Goal: Download file/media

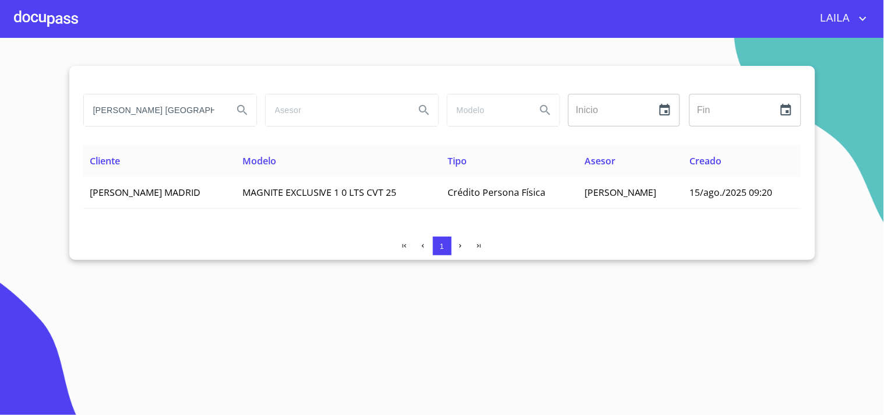
click at [169, 92] on div "[PERSON_NAME] [GEOGRAPHIC_DATA]" at bounding box center [170, 110] width 182 height 42
click at [156, 102] on input "[PERSON_NAME] [GEOGRAPHIC_DATA]" at bounding box center [154, 109] width 140 height 31
type input "[PERSON_NAME] [PERSON_NAME]"
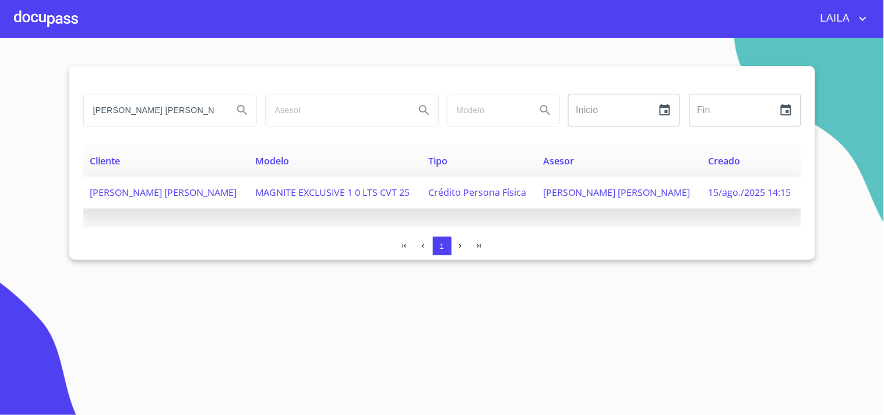
click at [185, 188] on span "[PERSON_NAME] [PERSON_NAME]" at bounding box center [163, 192] width 147 height 13
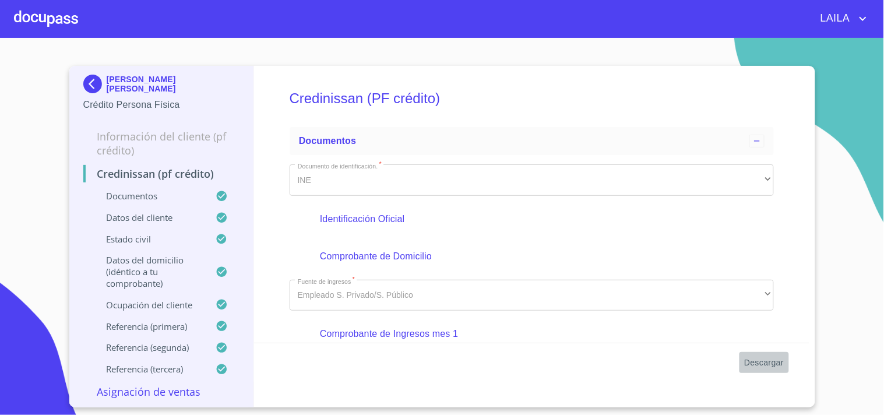
click at [764, 366] on span "Descargar" at bounding box center [764, 363] width 40 height 15
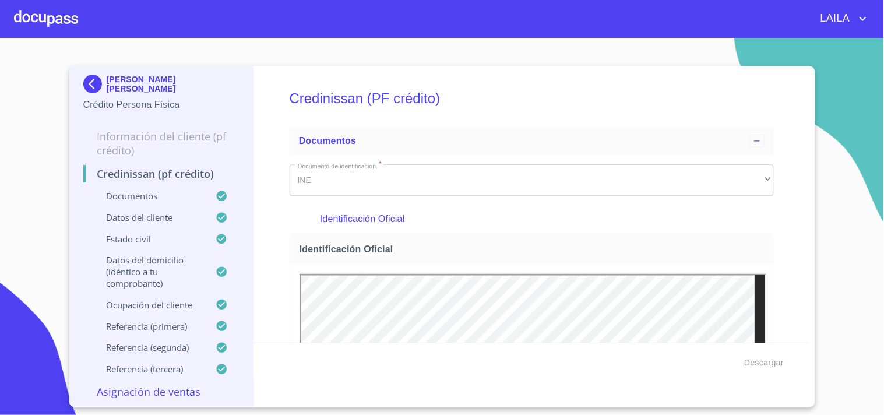
click at [90, 78] on img at bounding box center [94, 84] width 23 height 19
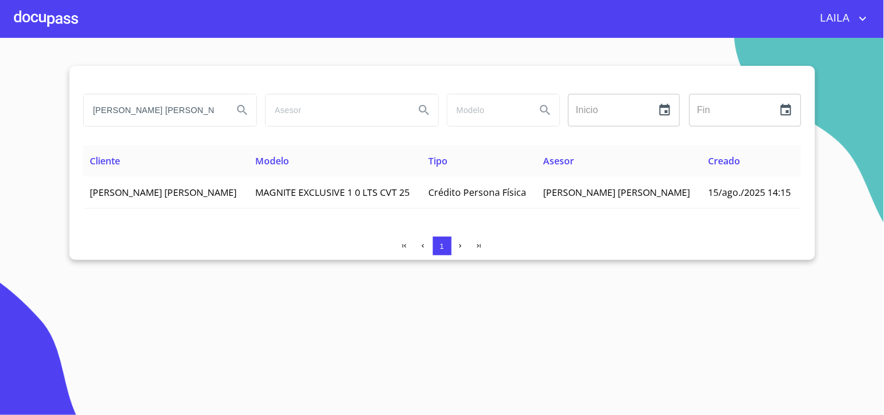
click at [146, 121] on input "[PERSON_NAME] [PERSON_NAME]" at bounding box center [154, 109] width 140 height 31
type input "[PERSON_NAME]"
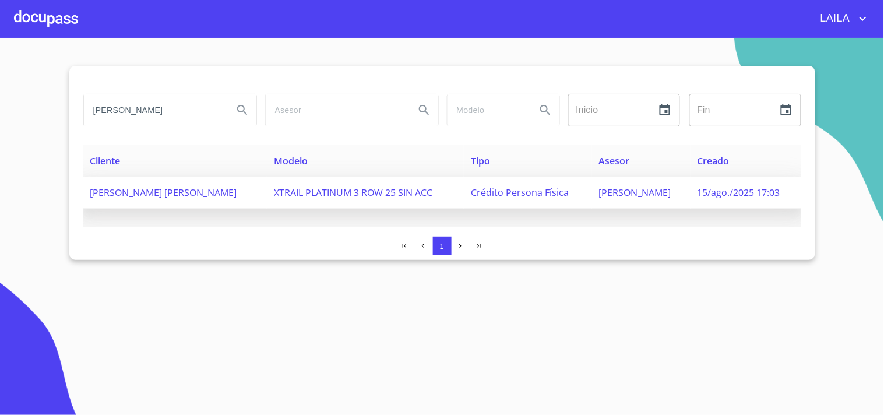
click at [177, 186] on span "[PERSON_NAME] [PERSON_NAME]" at bounding box center [163, 192] width 147 height 13
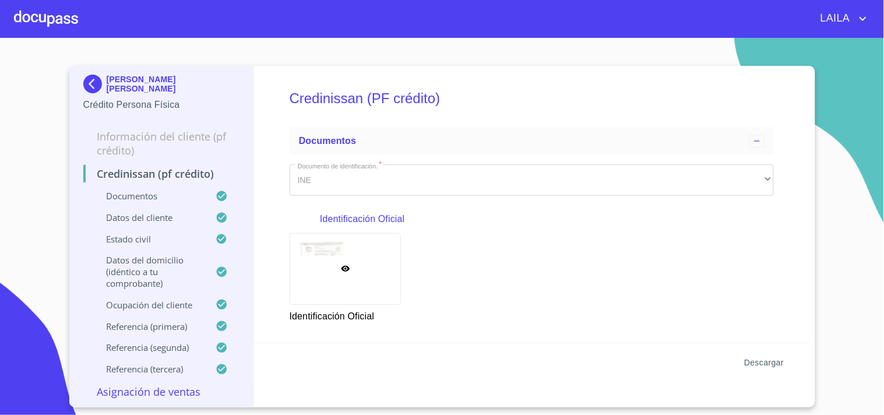
click at [778, 366] on span "Descargar" at bounding box center [764, 363] width 40 height 15
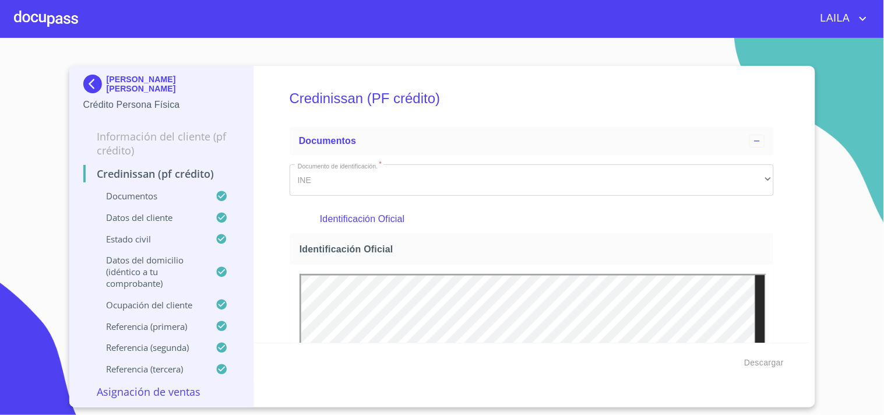
click at [101, 79] on img at bounding box center [94, 84] width 23 height 19
